Goal: Task Accomplishment & Management: Use online tool/utility

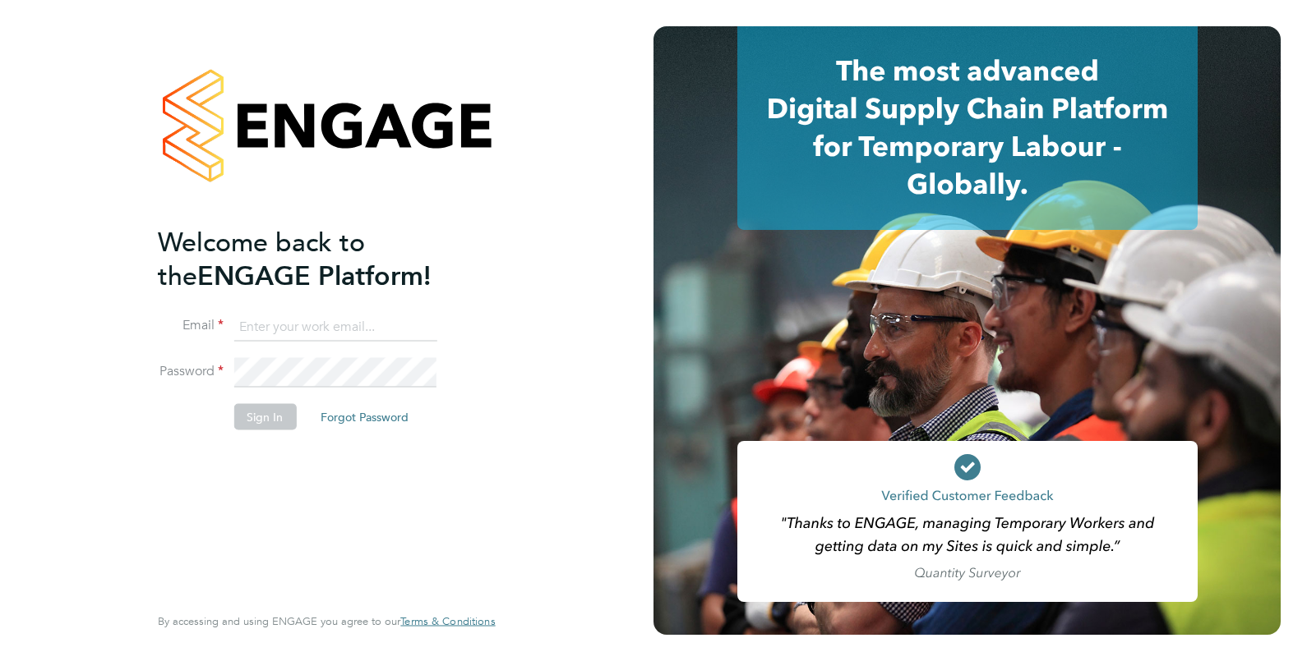
type input "Isa.nawas@vistry.co.uk"
click at [257, 422] on button "Sign In" at bounding box center [264, 416] width 62 height 26
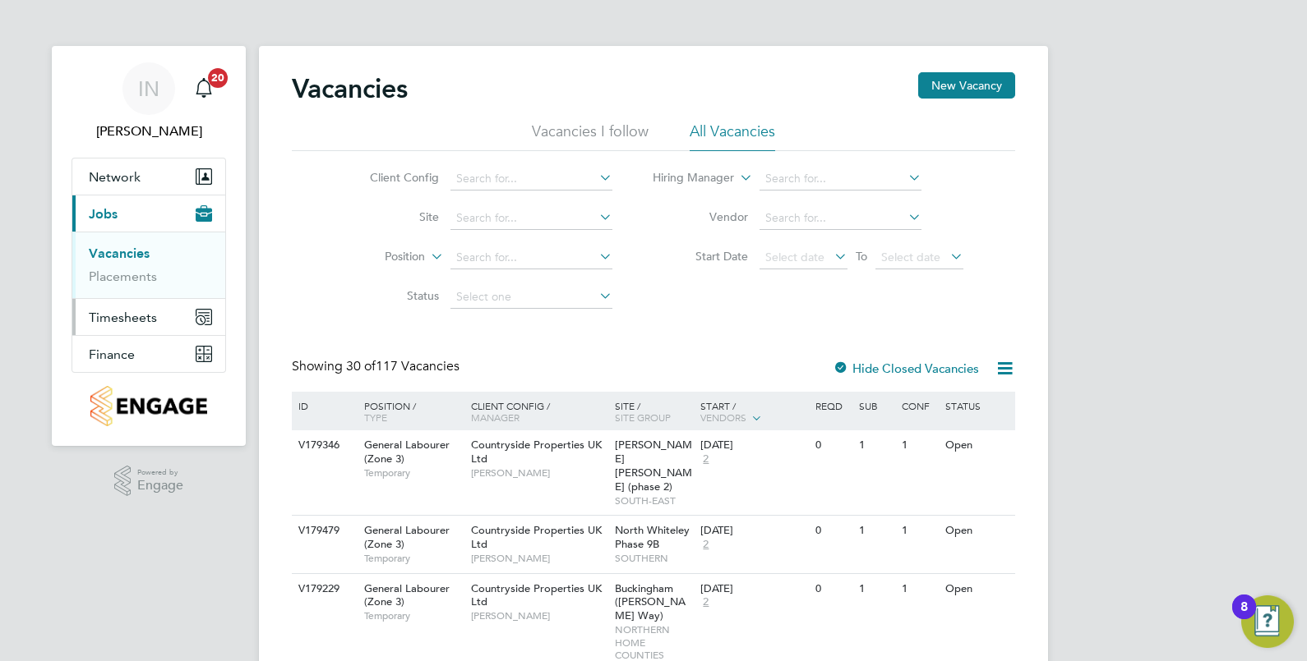
click at [175, 315] on button "Timesheets" at bounding box center [148, 317] width 153 height 36
click at [146, 288] on link "Timesheets" at bounding box center [123, 291] width 68 height 16
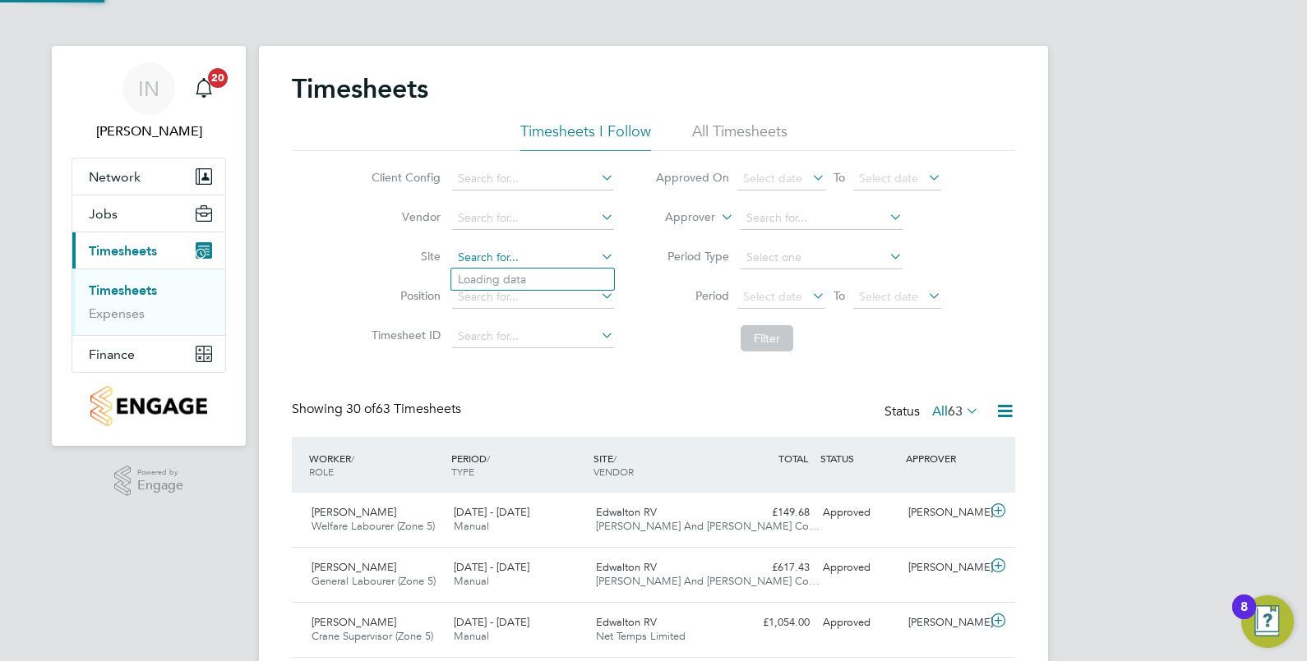
click at [468, 252] on input at bounding box center [533, 258] width 162 height 23
click at [483, 259] on input at bounding box center [533, 258] width 162 height 23
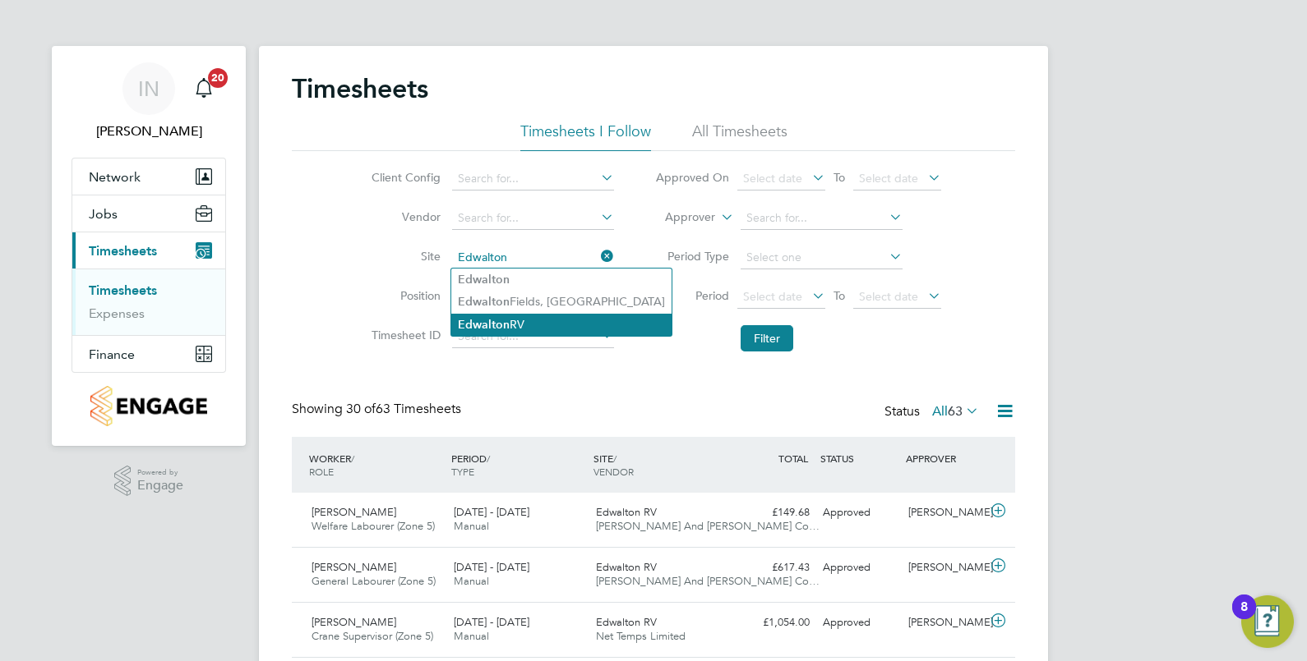
click at [518, 319] on li "Edwalton RV" at bounding box center [561, 325] width 220 height 22
type input "Edwalton RV"
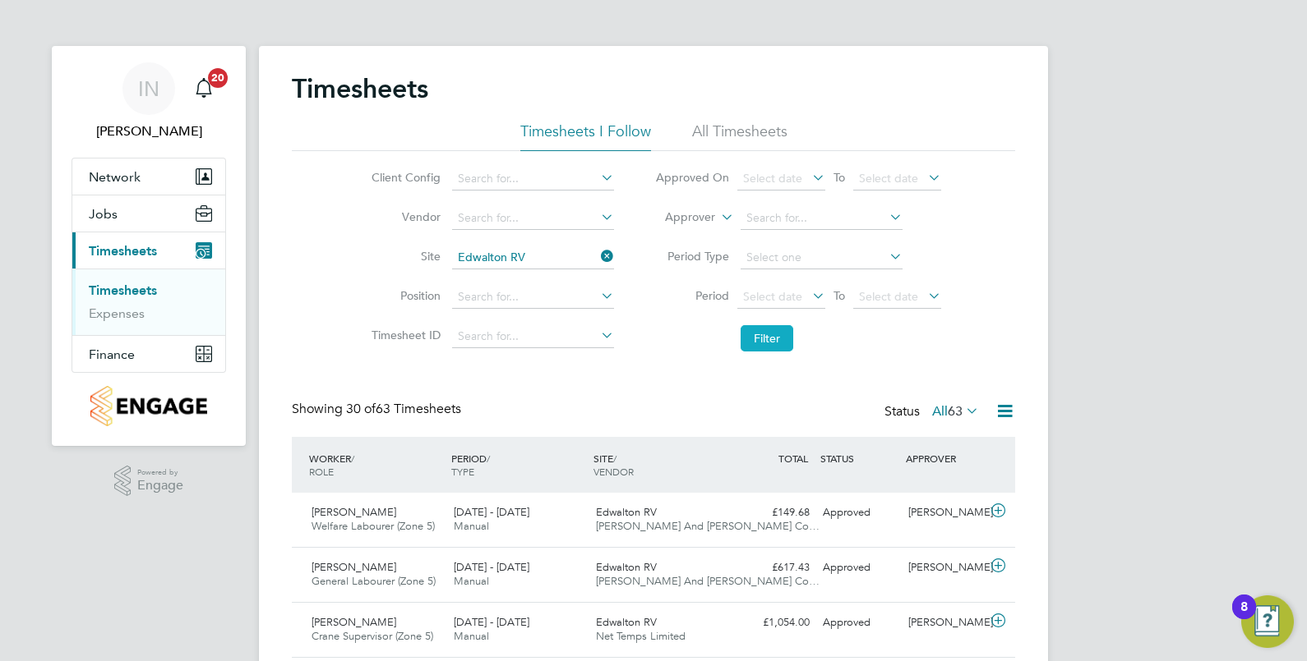
click at [754, 341] on button "Filter" at bounding box center [766, 338] width 53 height 26
